Goal: Find contact information: Find contact information

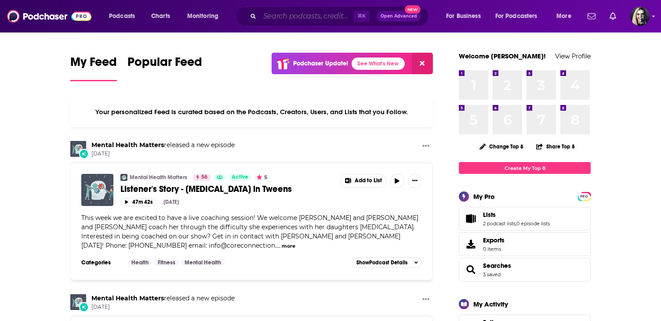
click at [308, 17] on input "Search podcasts, credits, & more..." at bounding box center [307, 16] width 94 height 14
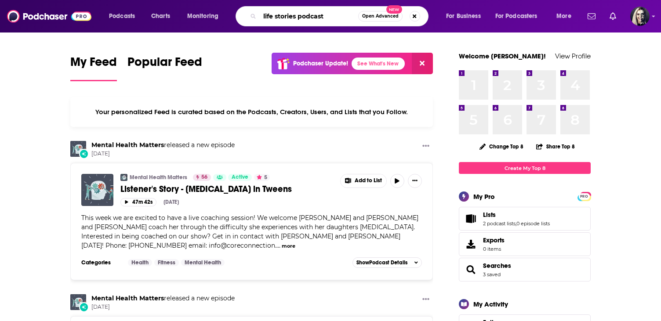
type input "life stories podcast"
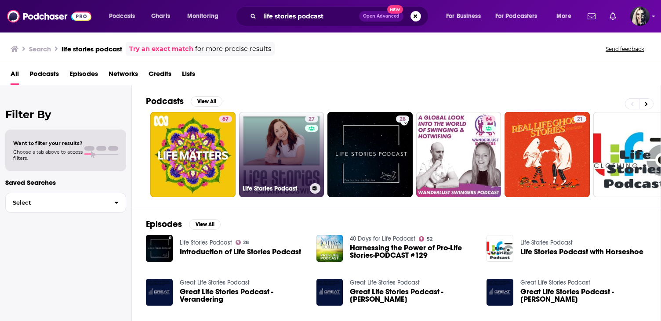
click at [288, 148] on link "27 Life Stories Podcast" at bounding box center [281, 154] width 85 height 85
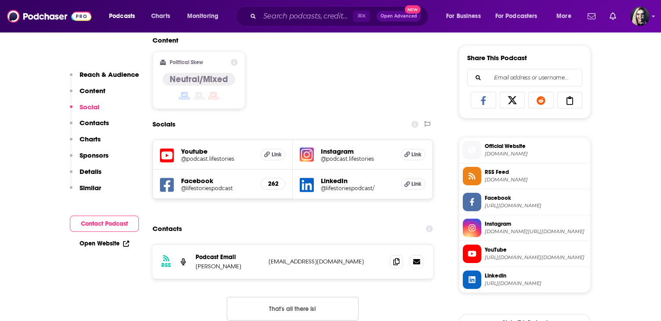
scroll to position [540, 0]
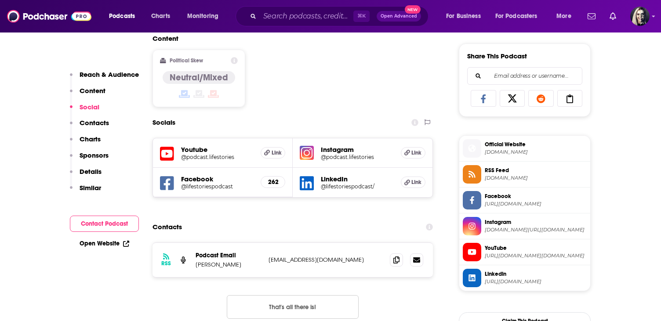
click at [343, 152] on h5 "Instagram" at bounding box center [357, 149] width 73 height 8
click at [342, 148] on h5 "Instagram" at bounding box center [357, 149] width 73 height 8
click at [342, 156] on h5 "@podcast.lifestories" at bounding box center [357, 157] width 73 height 7
click at [210, 156] on h5 "@podcast.lifestories" at bounding box center [217, 157] width 72 height 7
click at [397, 261] on icon at bounding box center [396, 259] width 6 height 7
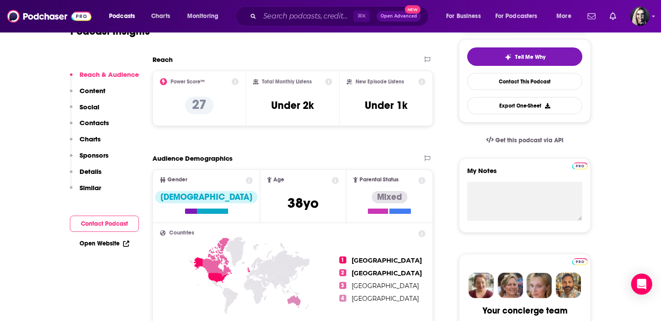
scroll to position [199, 0]
